Goal: Find specific page/section: Find specific page/section

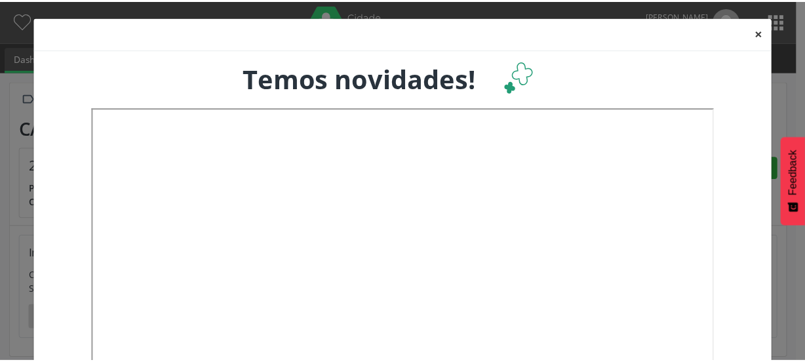
scroll to position [216, 262]
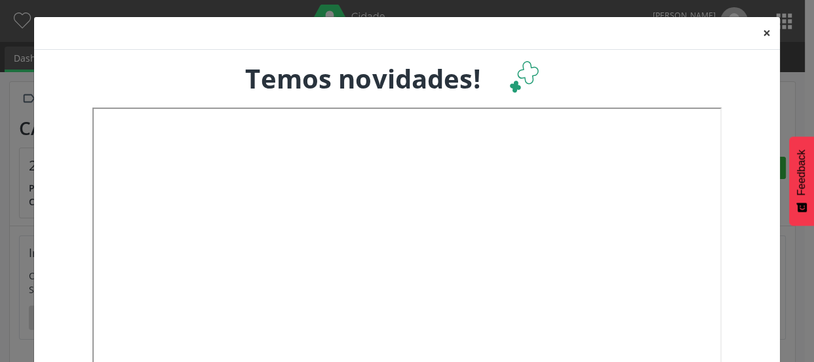
click at [762, 31] on button "×" at bounding box center [767, 33] width 26 height 32
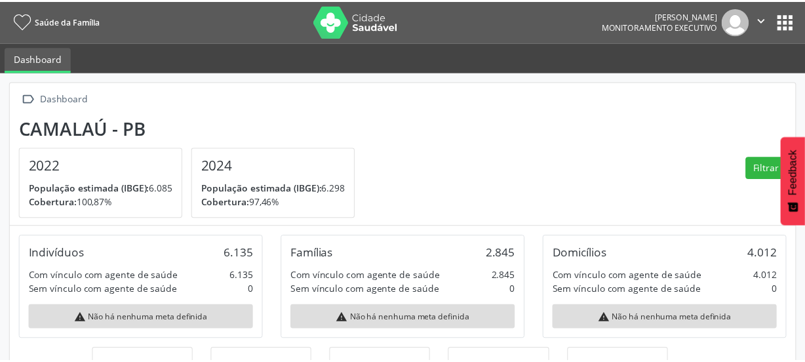
scroll to position [655324, 655278]
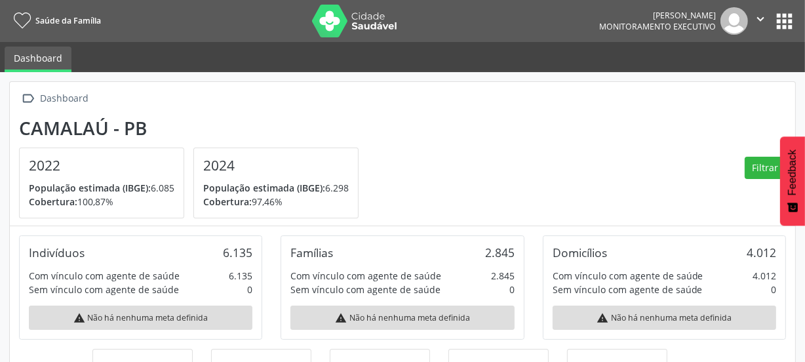
click at [779, 18] on button "apps" at bounding box center [784, 21] width 23 height 23
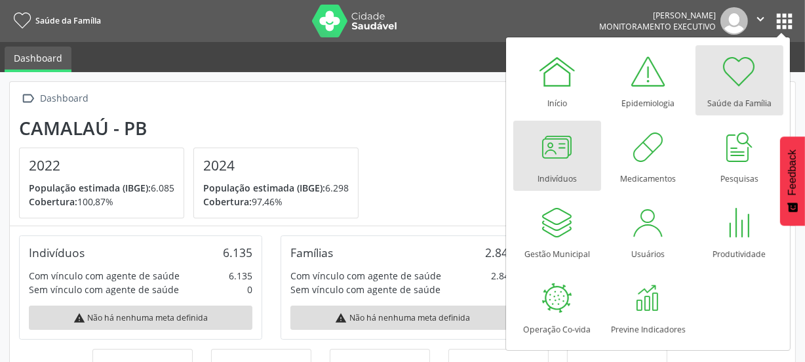
click at [562, 152] on div at bounding box center [557, 146] width 39 height 39
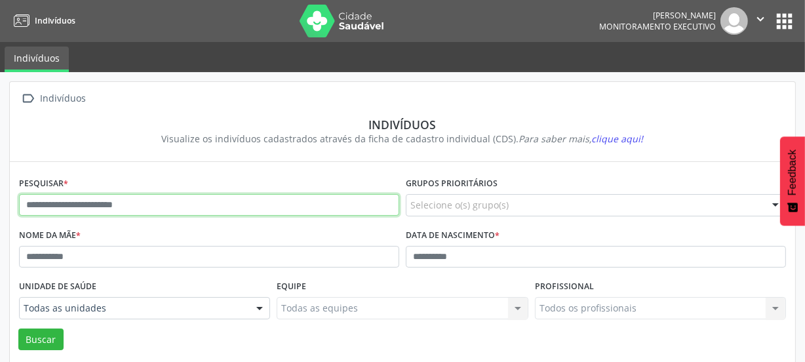
click at [205, 203] on input "text" at bounding box center [209, 205] width 380 height 22
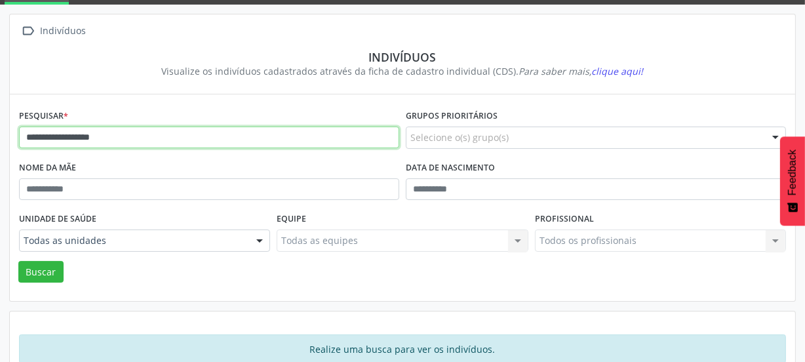
scroll to position [96, 0]
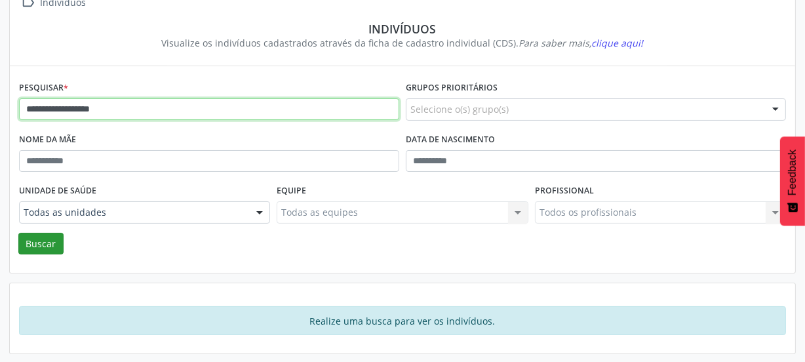
type input "**********"
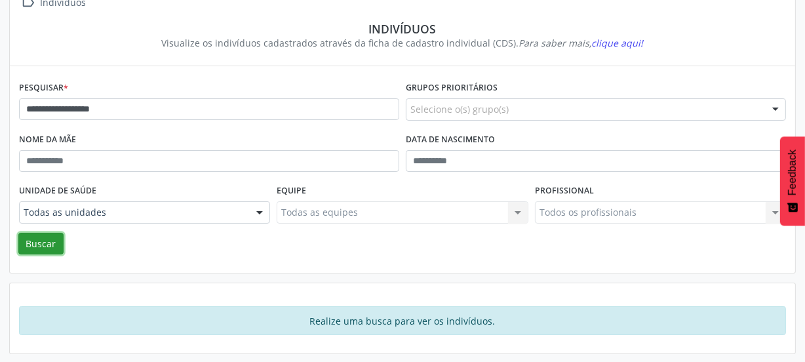
click at [46, 241] on button "Buscar" at bounding box center [40, 244] width 45 height 22
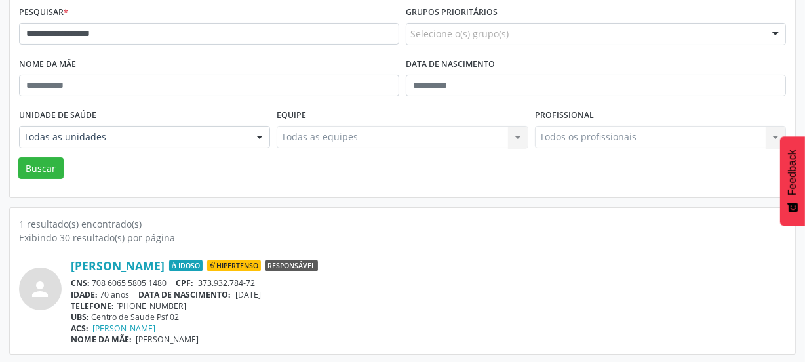
scroll to position [172, 0]
